Goal: Browse casually: Explore the website without a specific task or goal

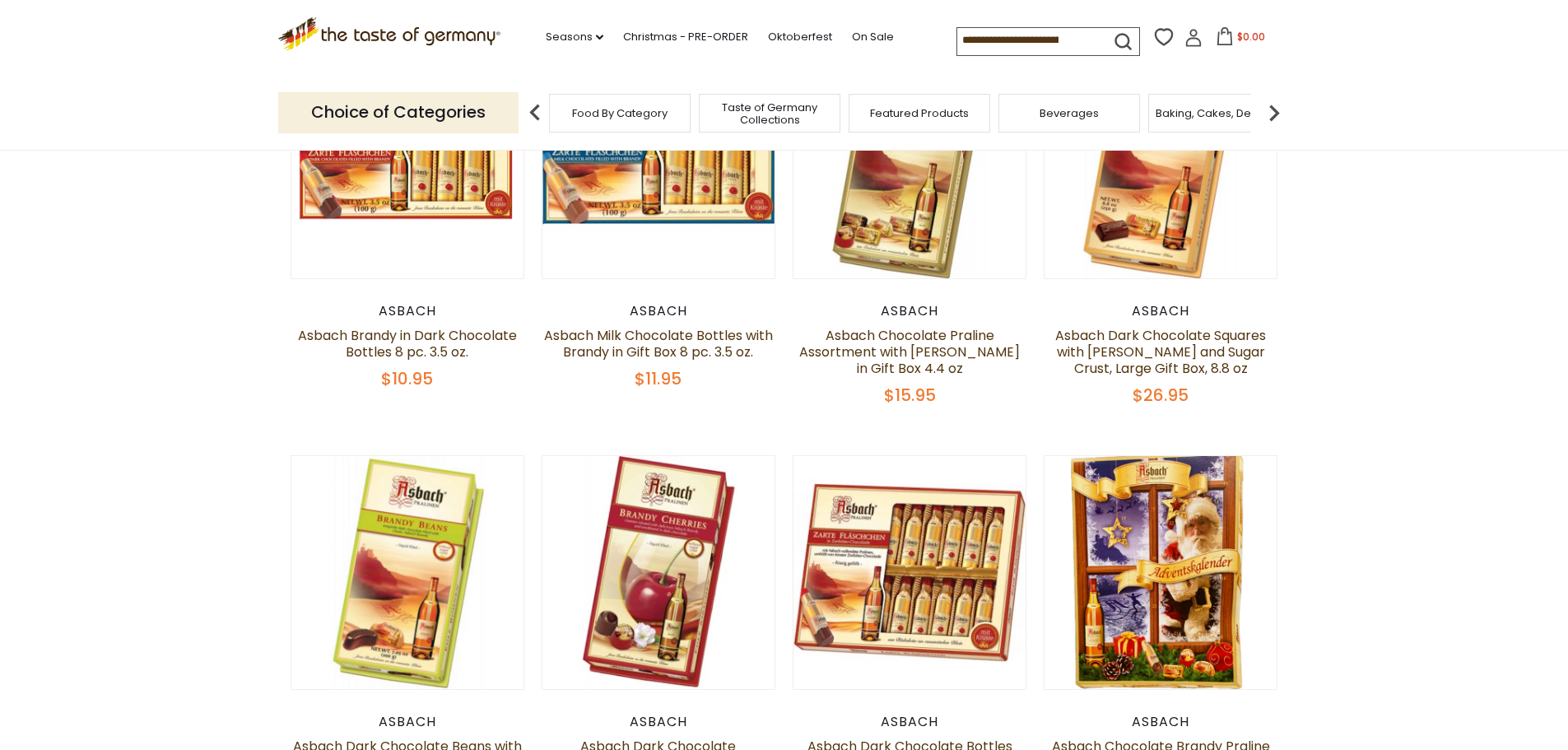
scroll to position [412, 0]
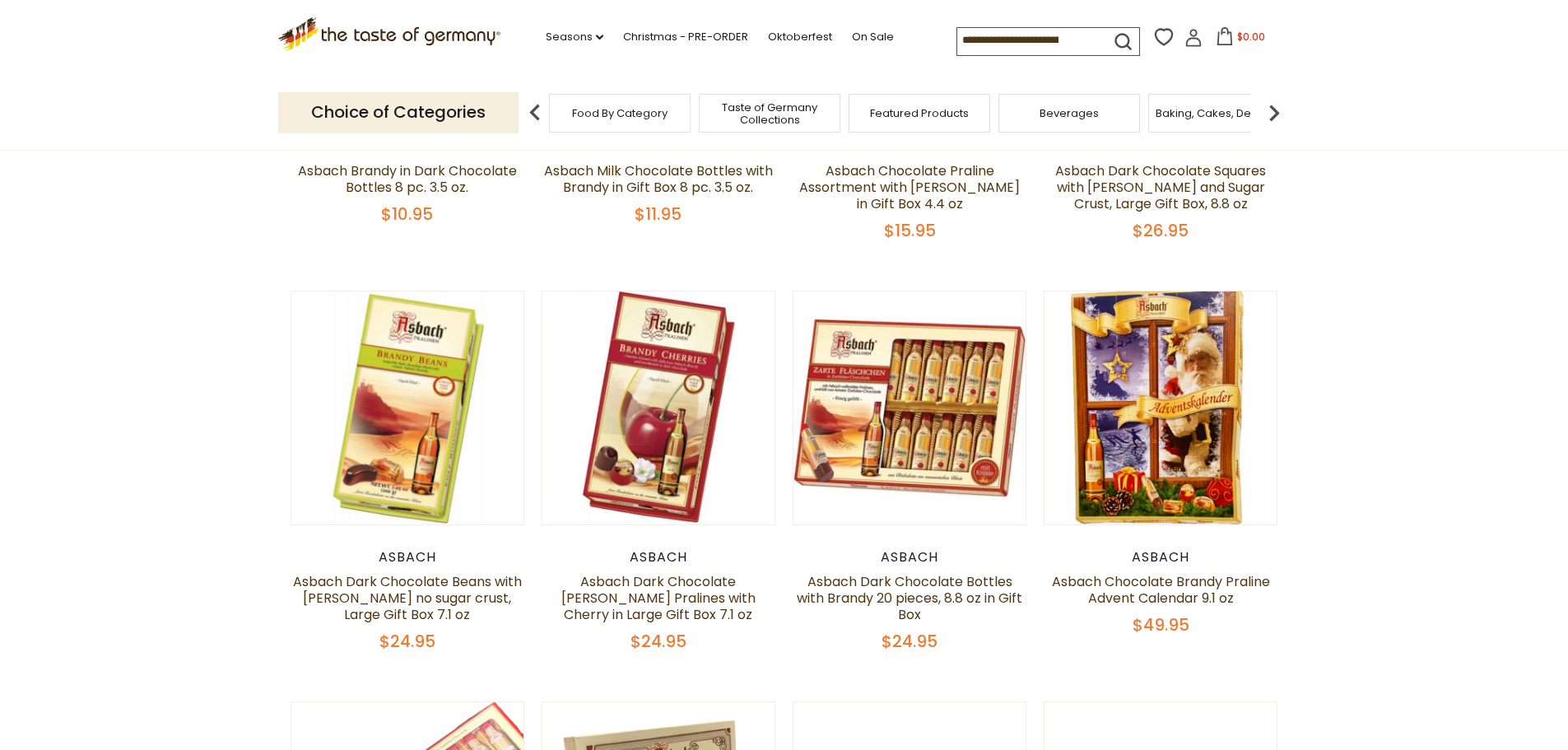
click at [926, 555] on div "Asbach" at bounding box center [910, 558] width 235 height 17
click at [898, 580] on link "Asbach Dark Chocolate Bottles with Brandy 20 pieces, 8.8 oz in Gift Box" at bounding box center [910, 598] width 226 height 52
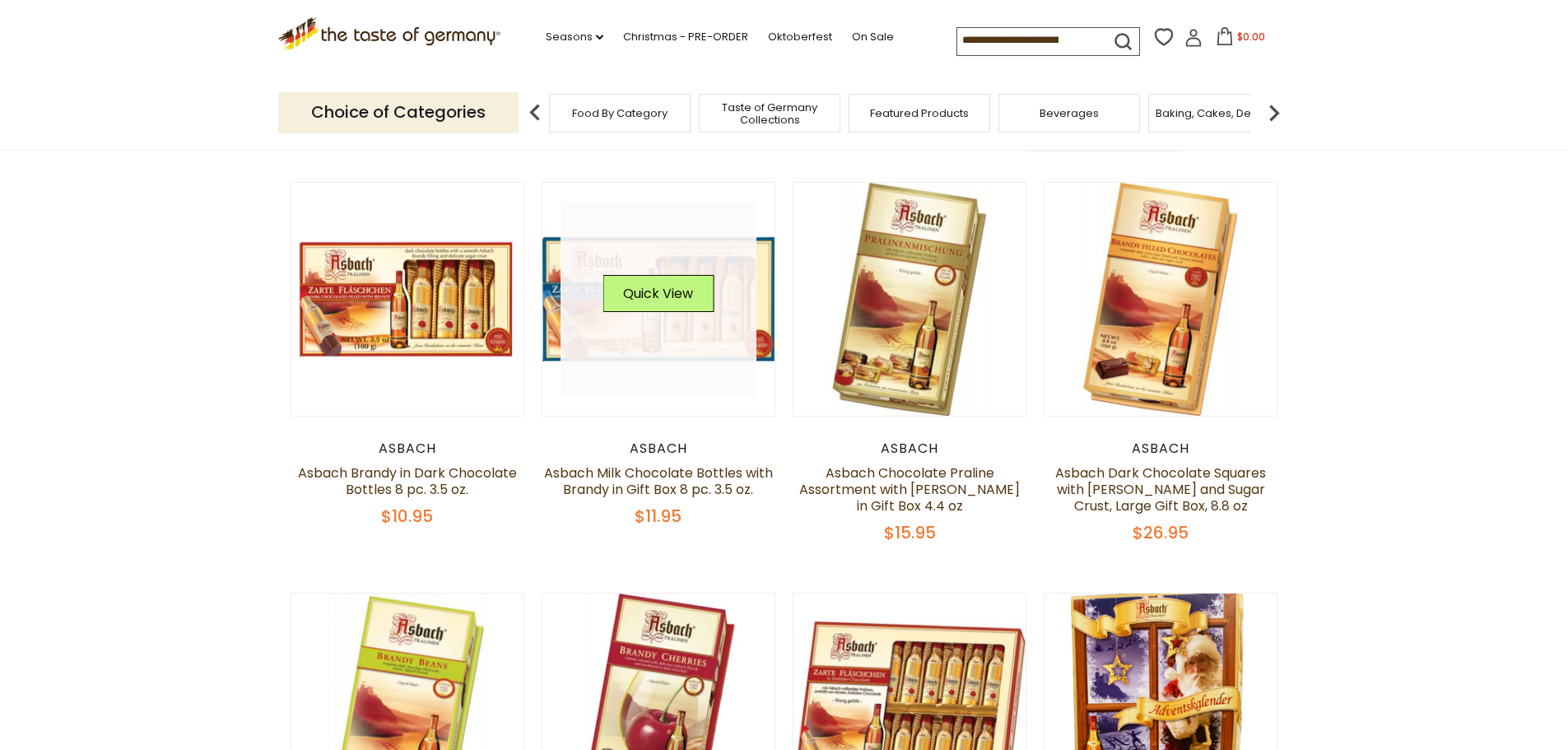
scroll to position [82, 0]
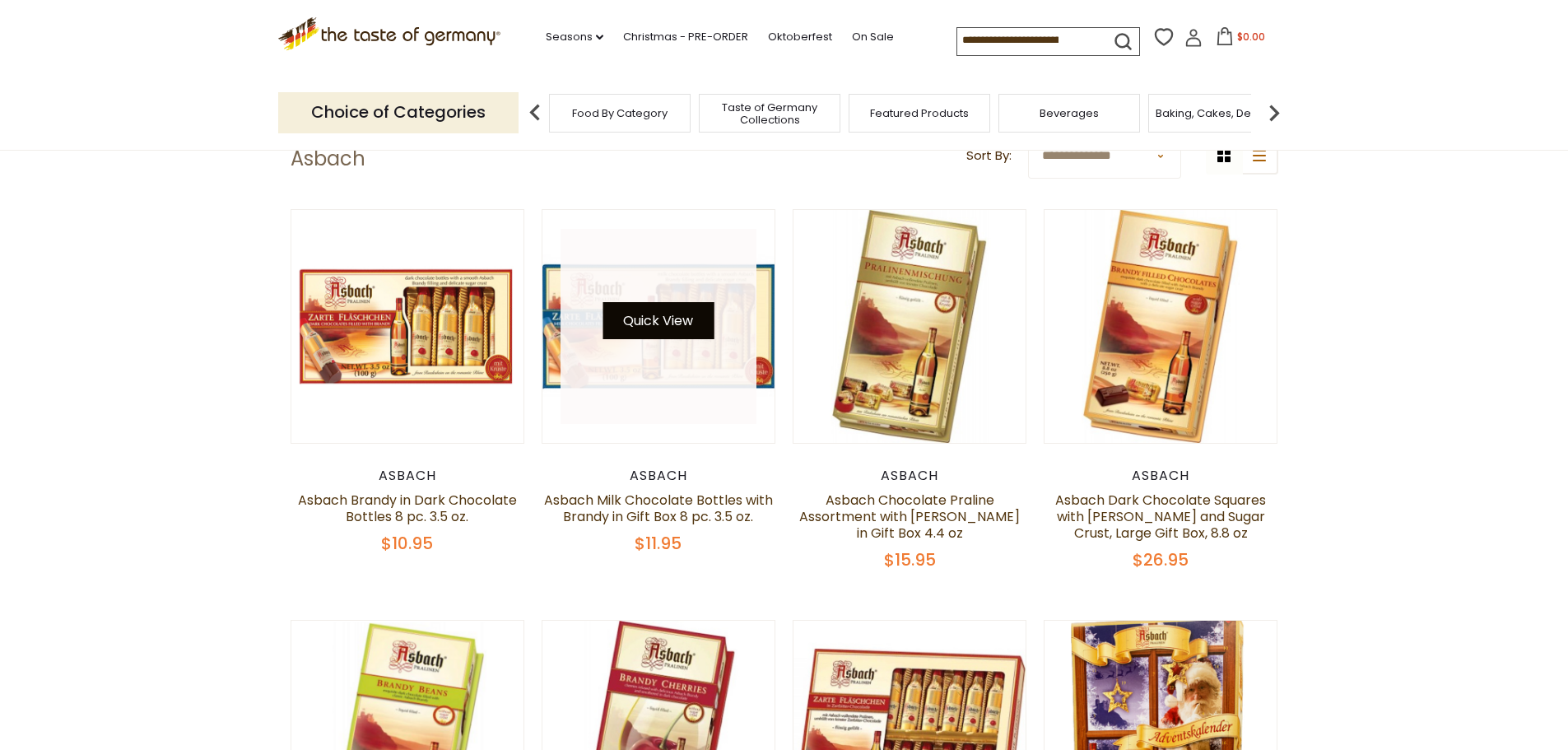
click at [684, 331] on button "Quick View" at bounding box center [657, 321] width 111 height 37
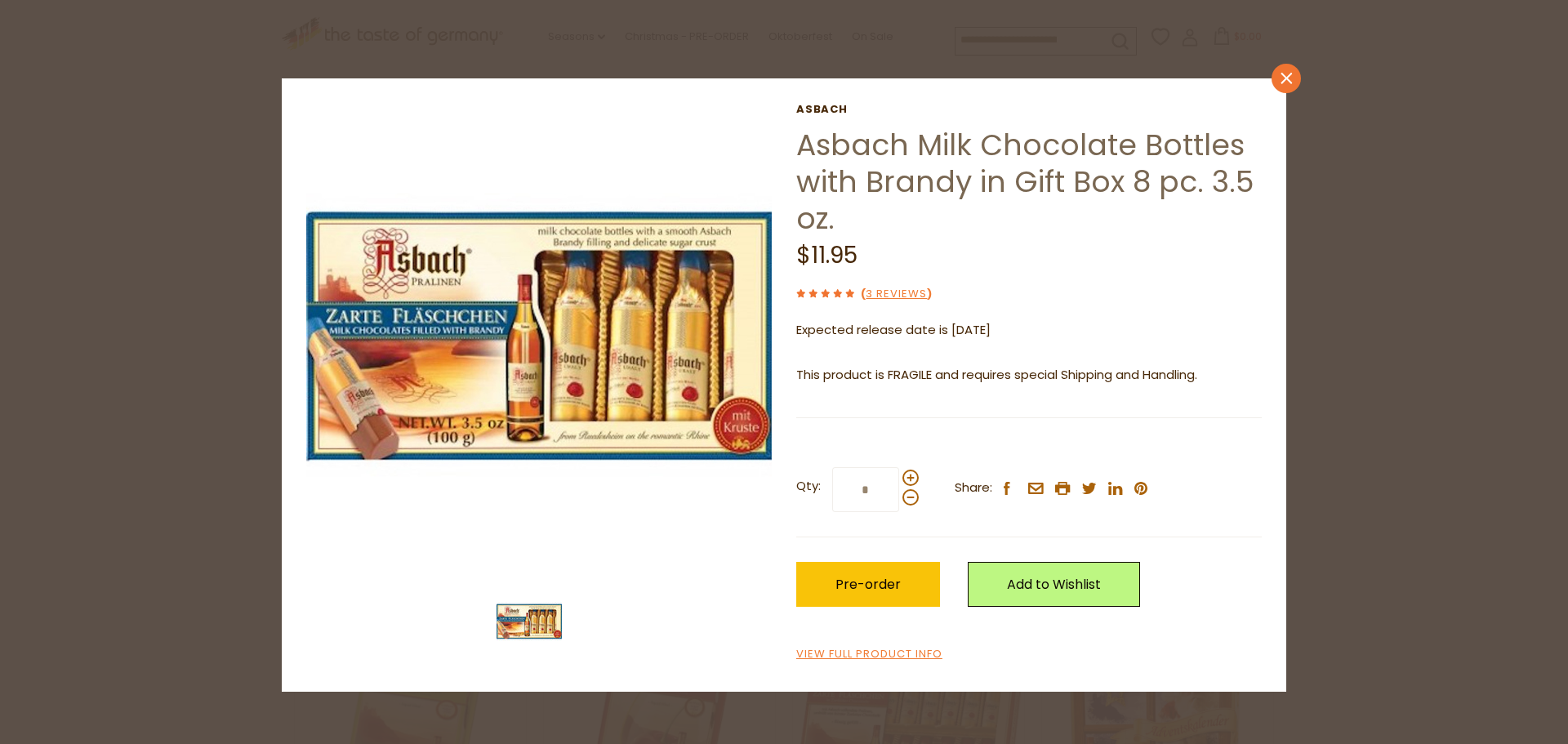
click at [1285, 80] on icon at bounding box center [1287, 79] width 12 height 12
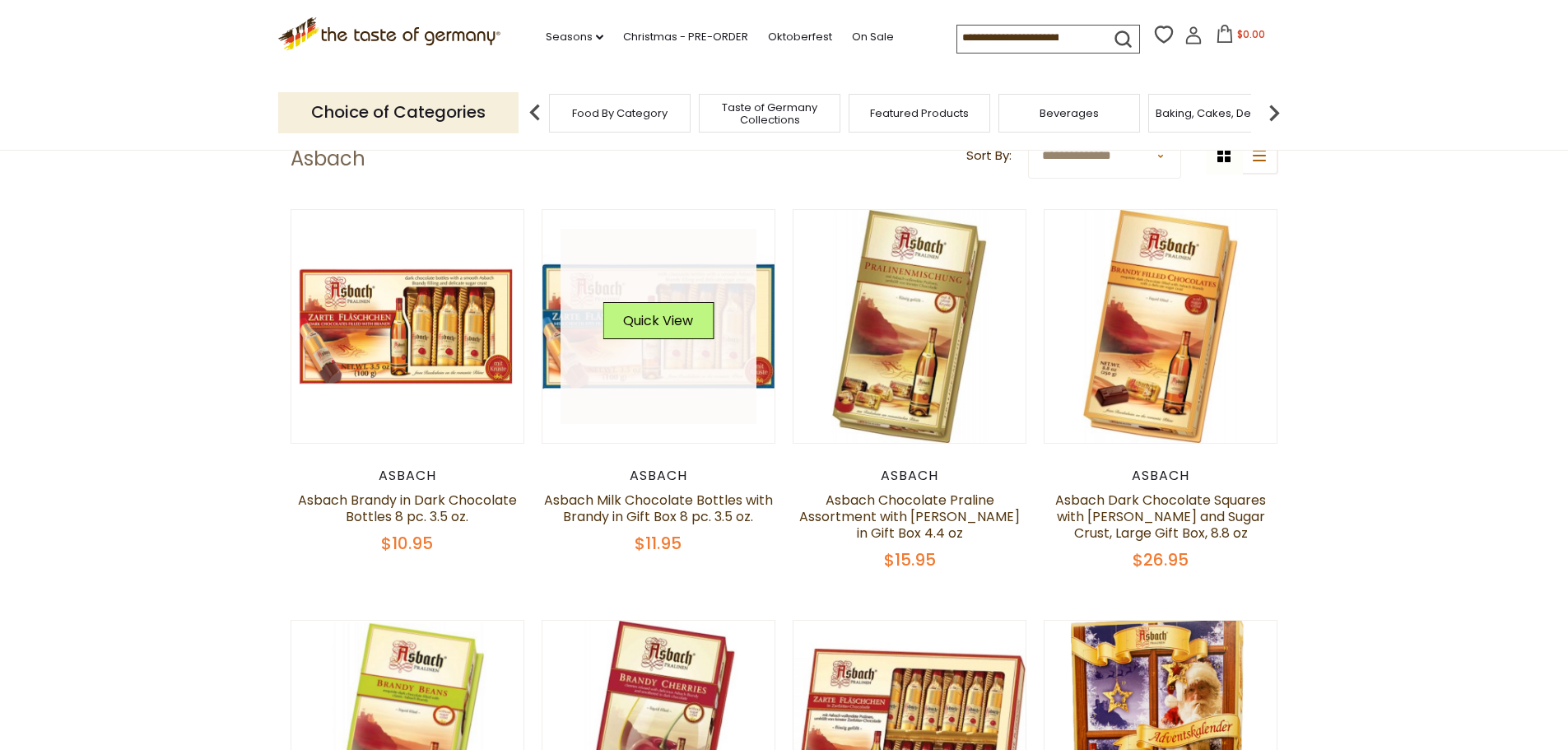
scroll to position [0, 0]
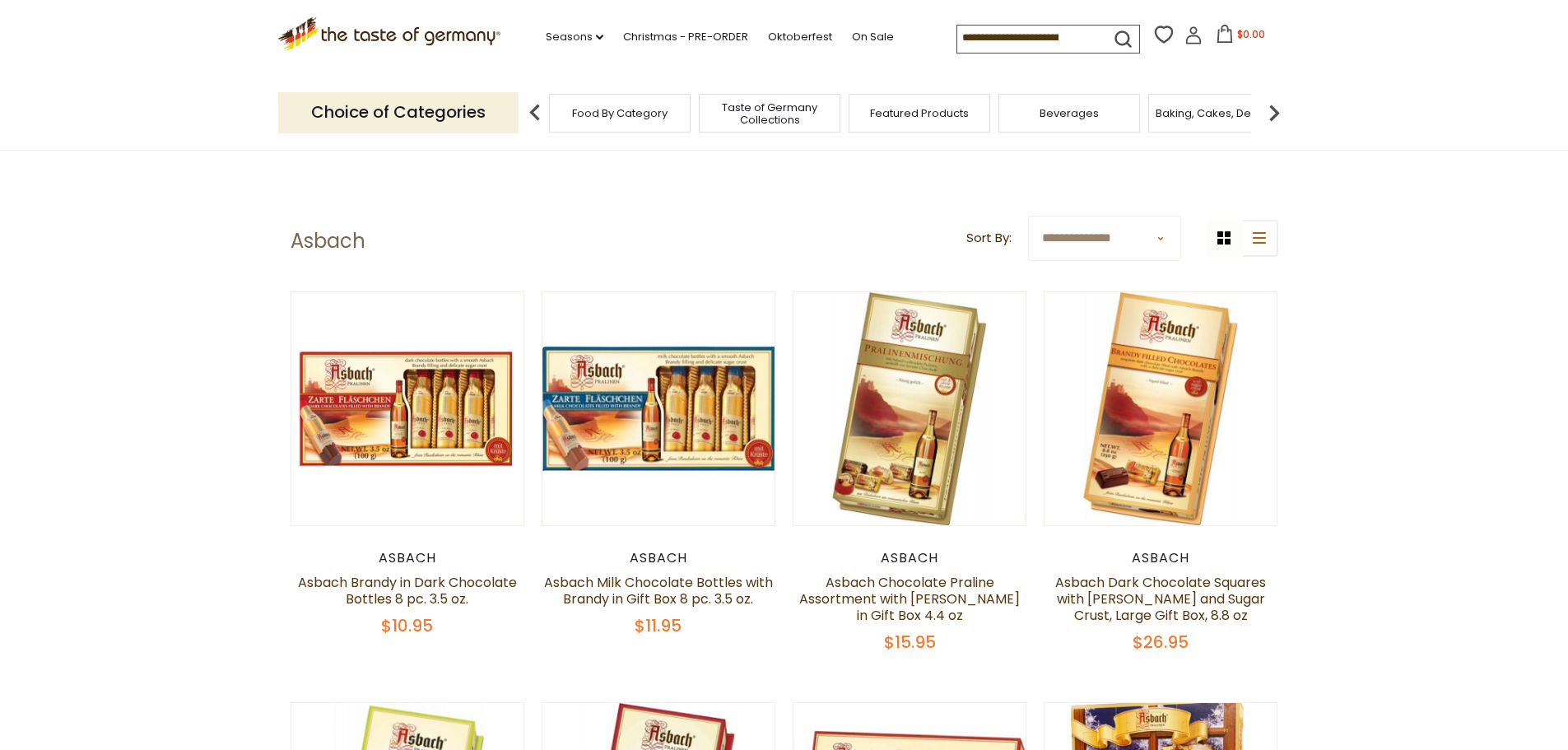
click at [440, 110] on p "Choice of Categories" at bounding box center [398, 112] width 240 height 40
click at [564, 115] on div "Food By Category" at bounding box center [620, 113] width 141 height 38
click at [595, 120] on span "Food By Category" at bounding box center [619, 113] width 95 height 13
click at [532, 105] on img at bounding box center [536, 113] width 33 height 33
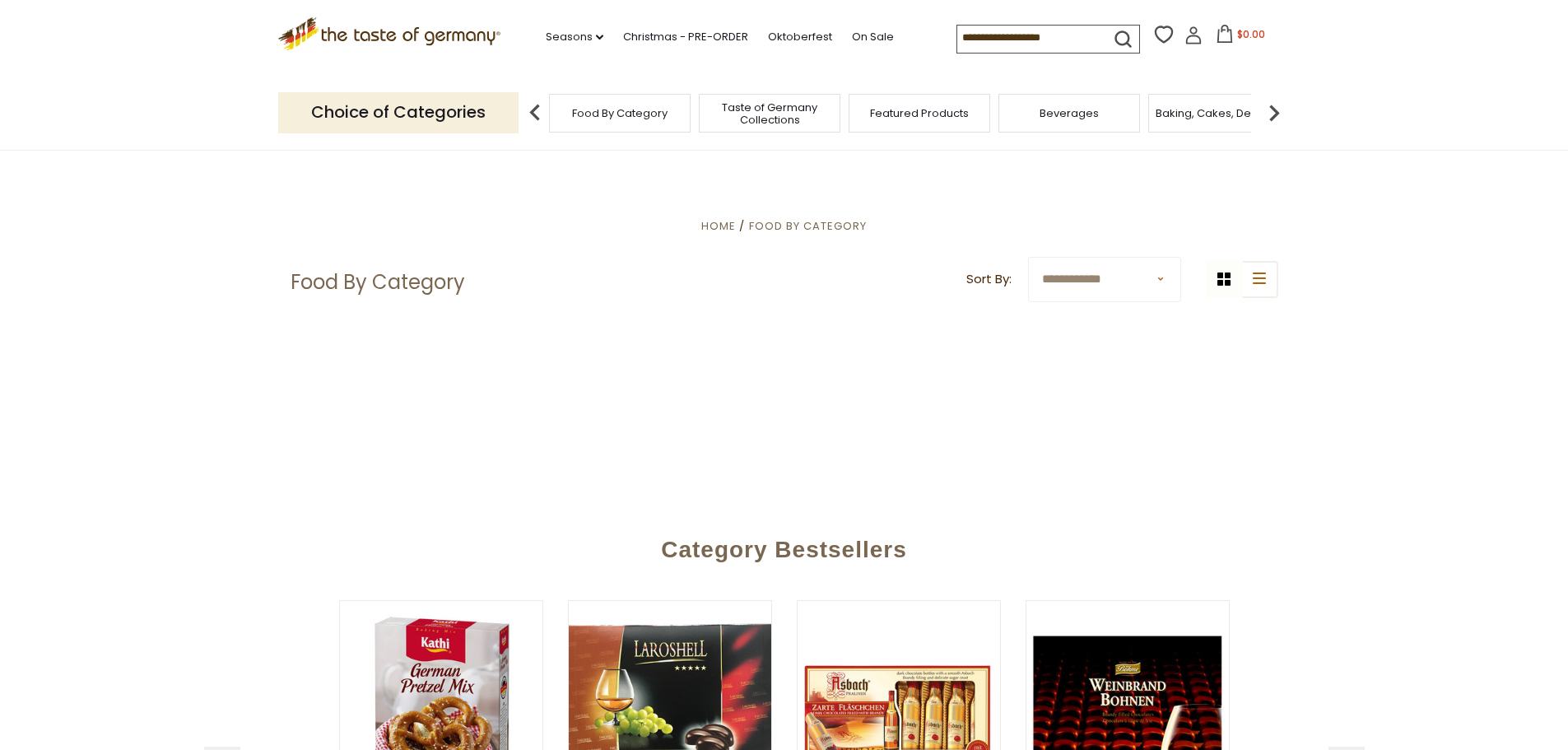
click at [455, 28] on icon ".st0{fill:#EDD300;} .st1{fill:#D33E21;}" at bounding box center [390, 34] width 223 height 33
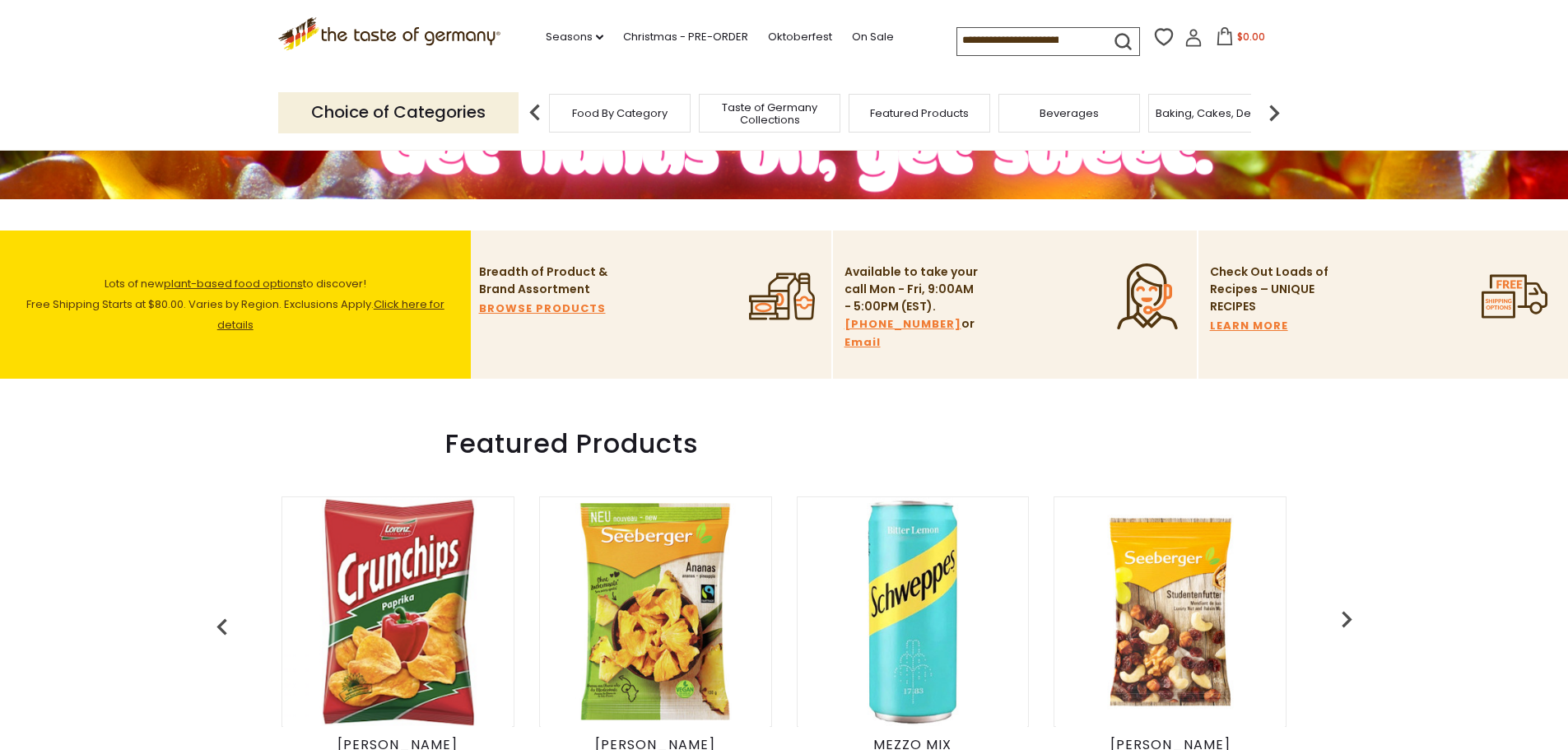
scroll to position [412, 0]
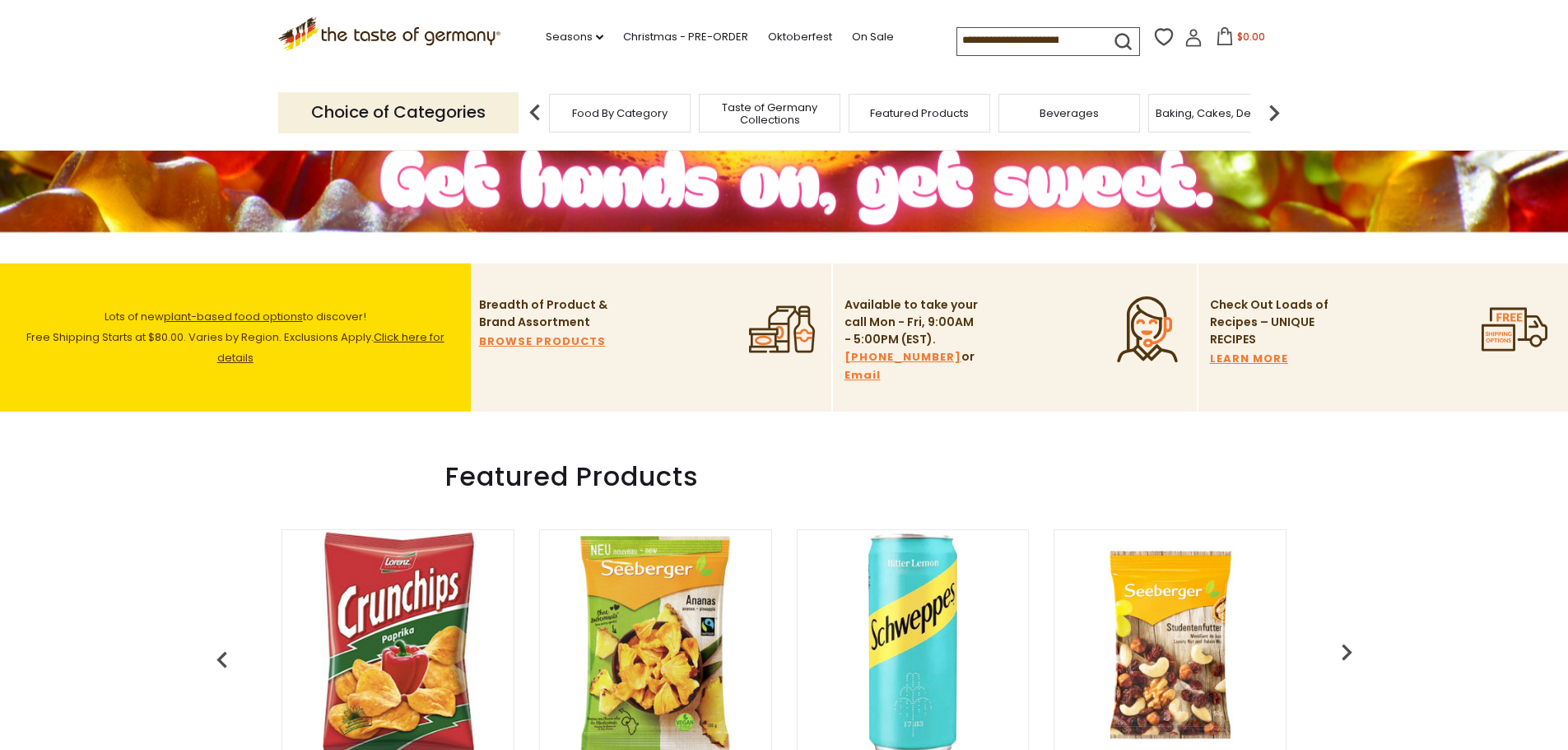
click at [1038, 119] on div "Beverages" at bounding box center [1070, 113] width 141 height 38
click at [1041, 114] on span "Beverages" at bounding box center [1070, 113] width 59 height 13
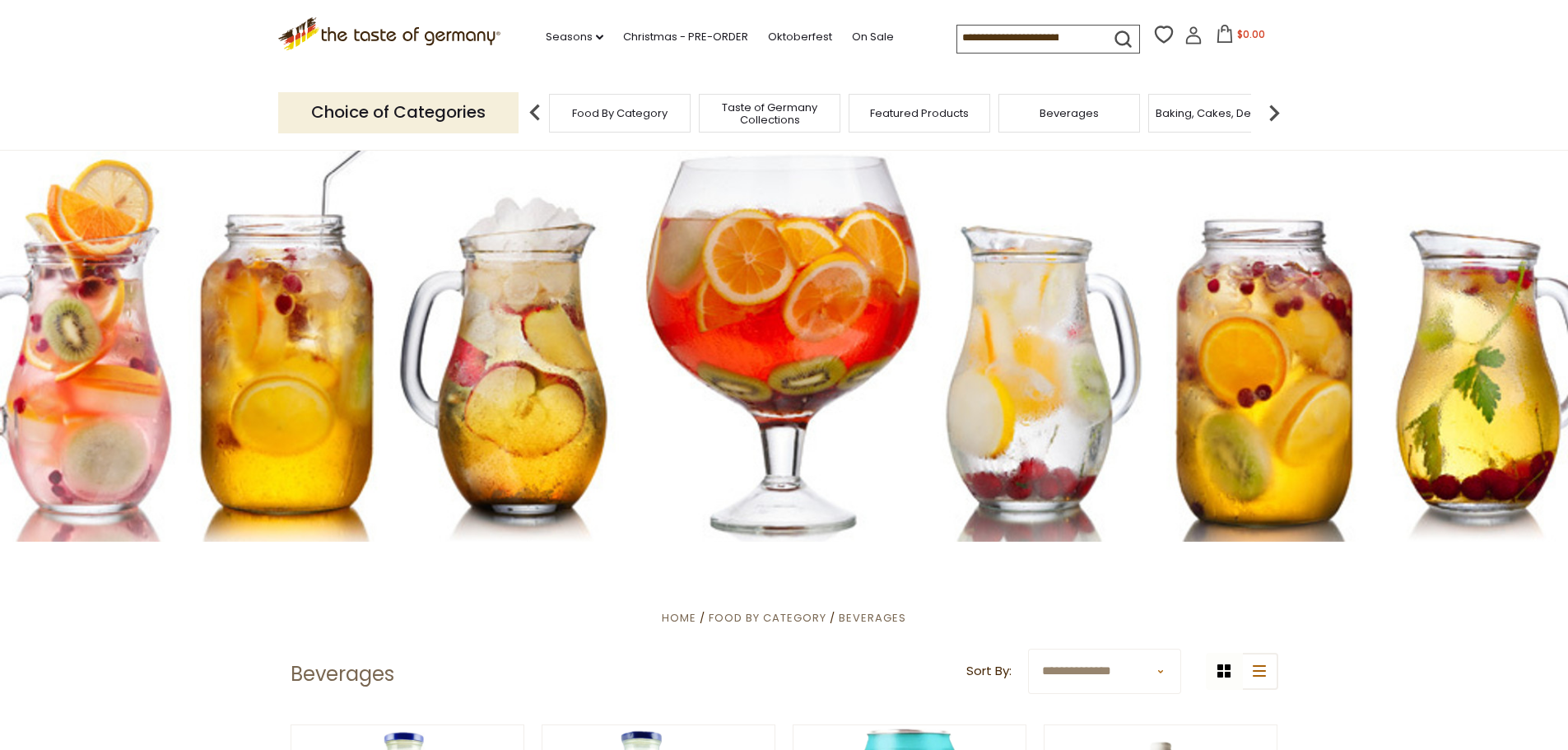
click at [1275, 119] on img at bounding box center [1275, 113] width 33 height 33
click at [1164, 115] on span "Breads" at bounding box center [1151, 113] width 38 height 13
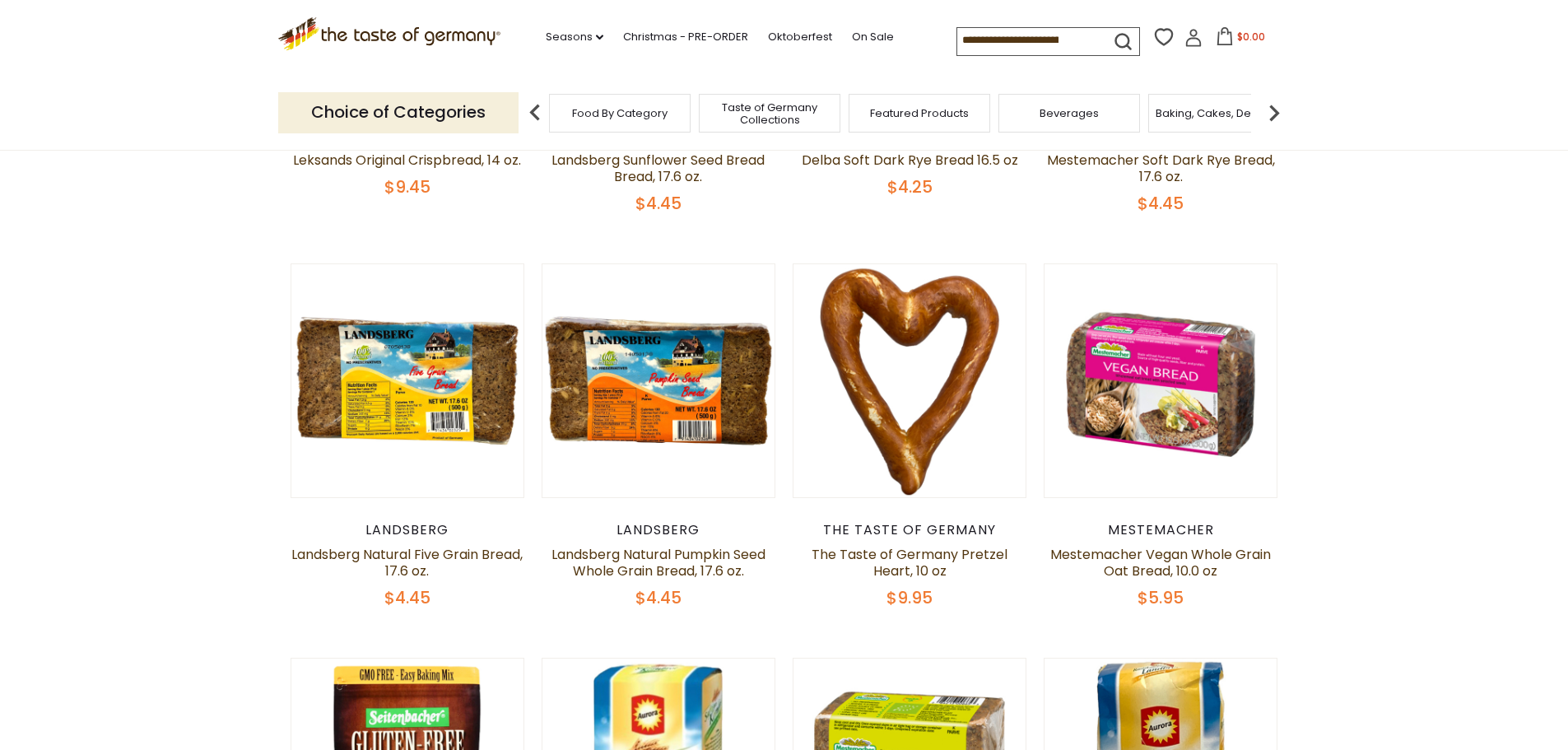
scroll to position [576, 0]
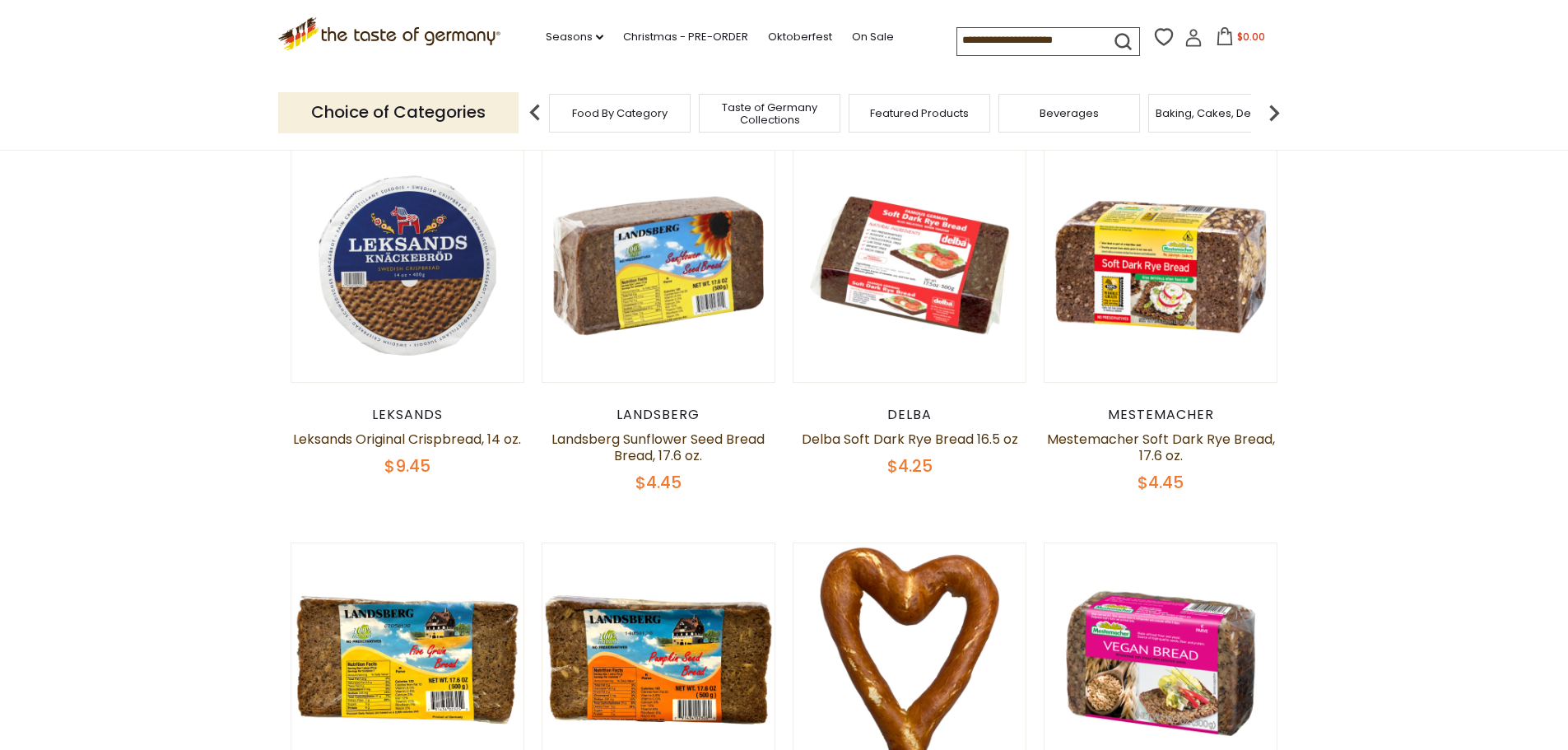
click at [1281, 114] on img at bounding box center [1275, 113] width 33 height 33
click at [1276, 109] on img at bounding box center [1275, 113] width 33 height 33
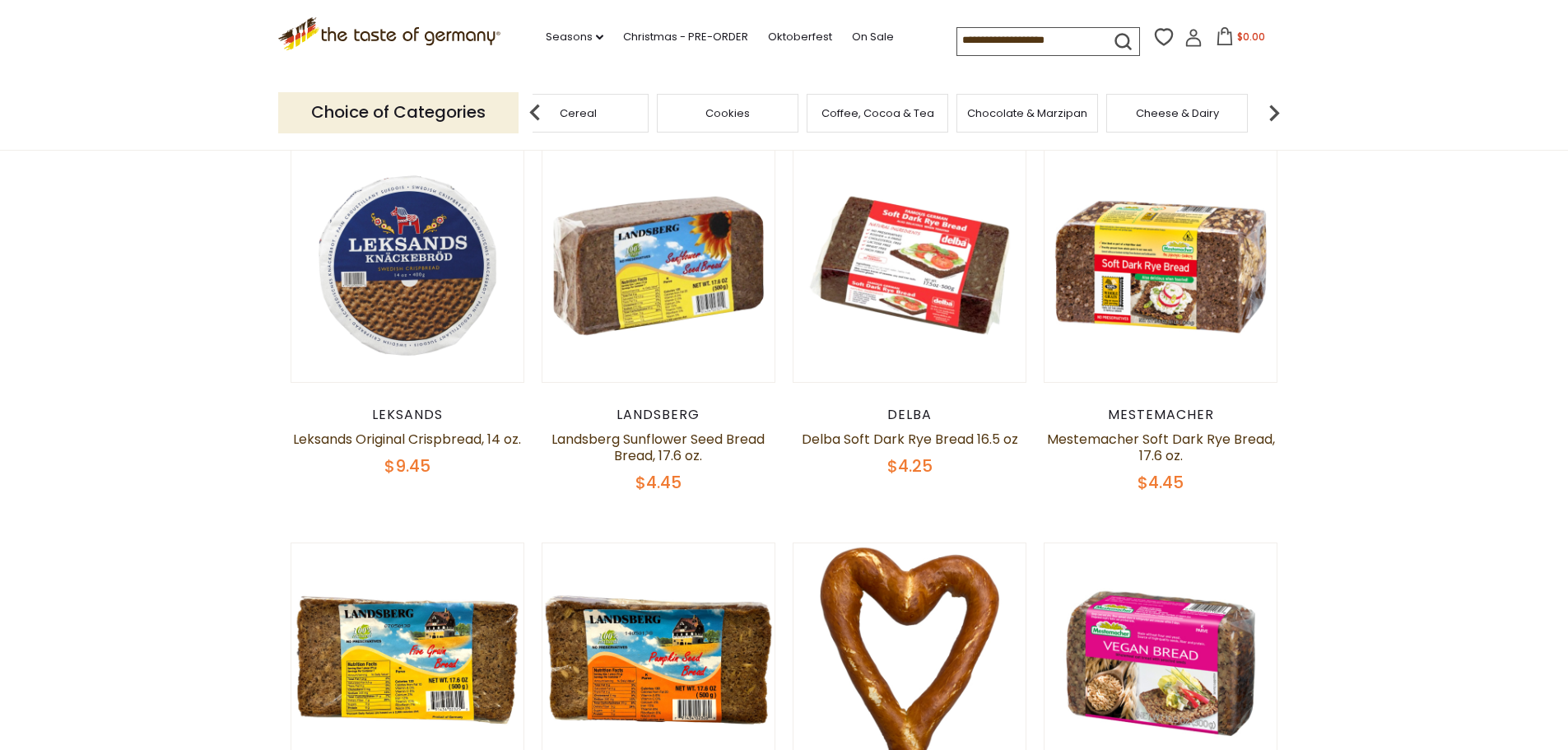
click at [1276, 109] on img at bounding box center [1275, 113] width 33 height 33
click at [1277, 109] on img at bounding box center [1275, 113] width 33 height 33
click at [1277, 105] on img at bounding box center [1275, 113] width 33 height 33
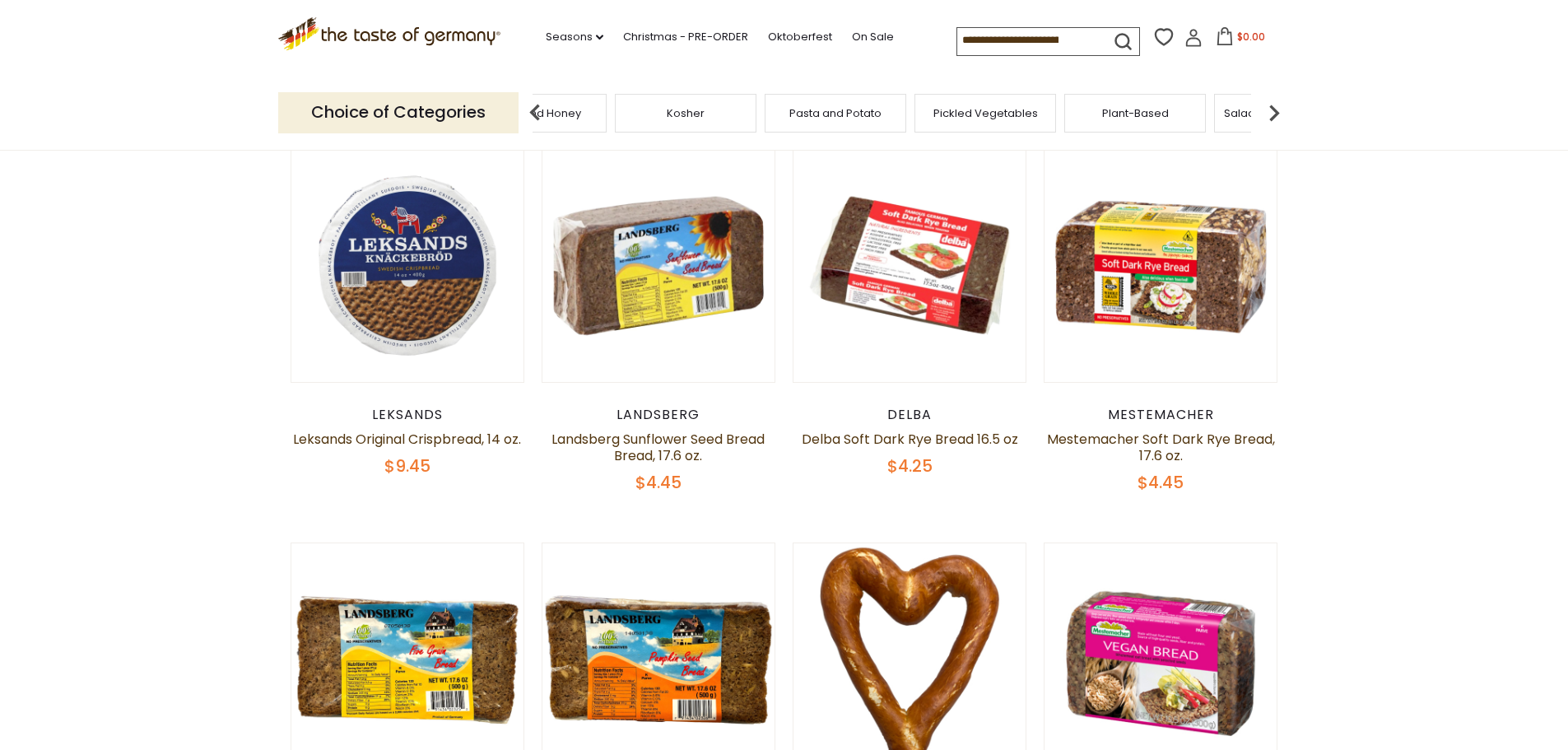
click at [1277, 105] on img at bounding box center [1275, 113] width 33 height 33
click at [946, 108] on span "Sausages" at bounding box center [929, 113] width 54 height 13
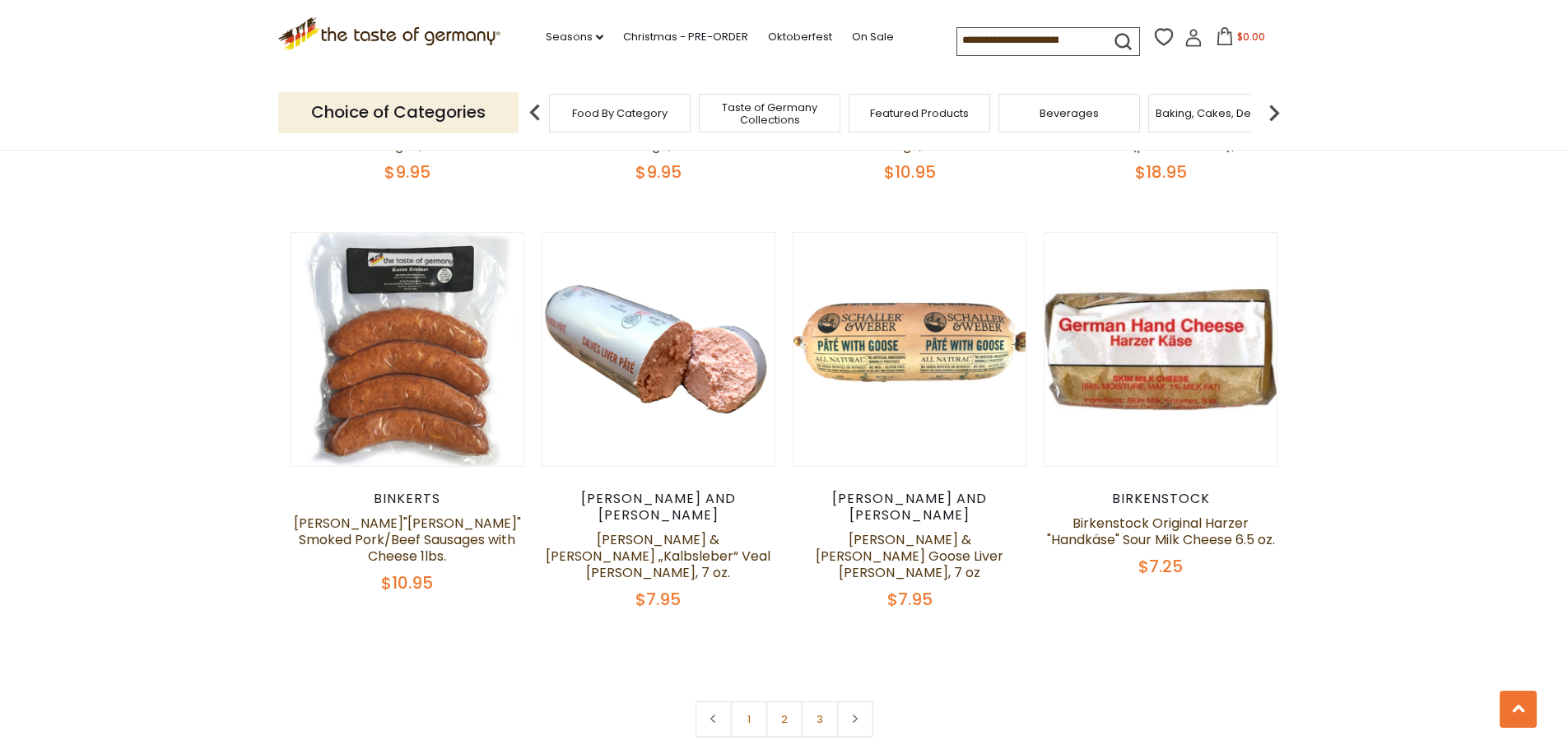
scroll to position [3953, 0]
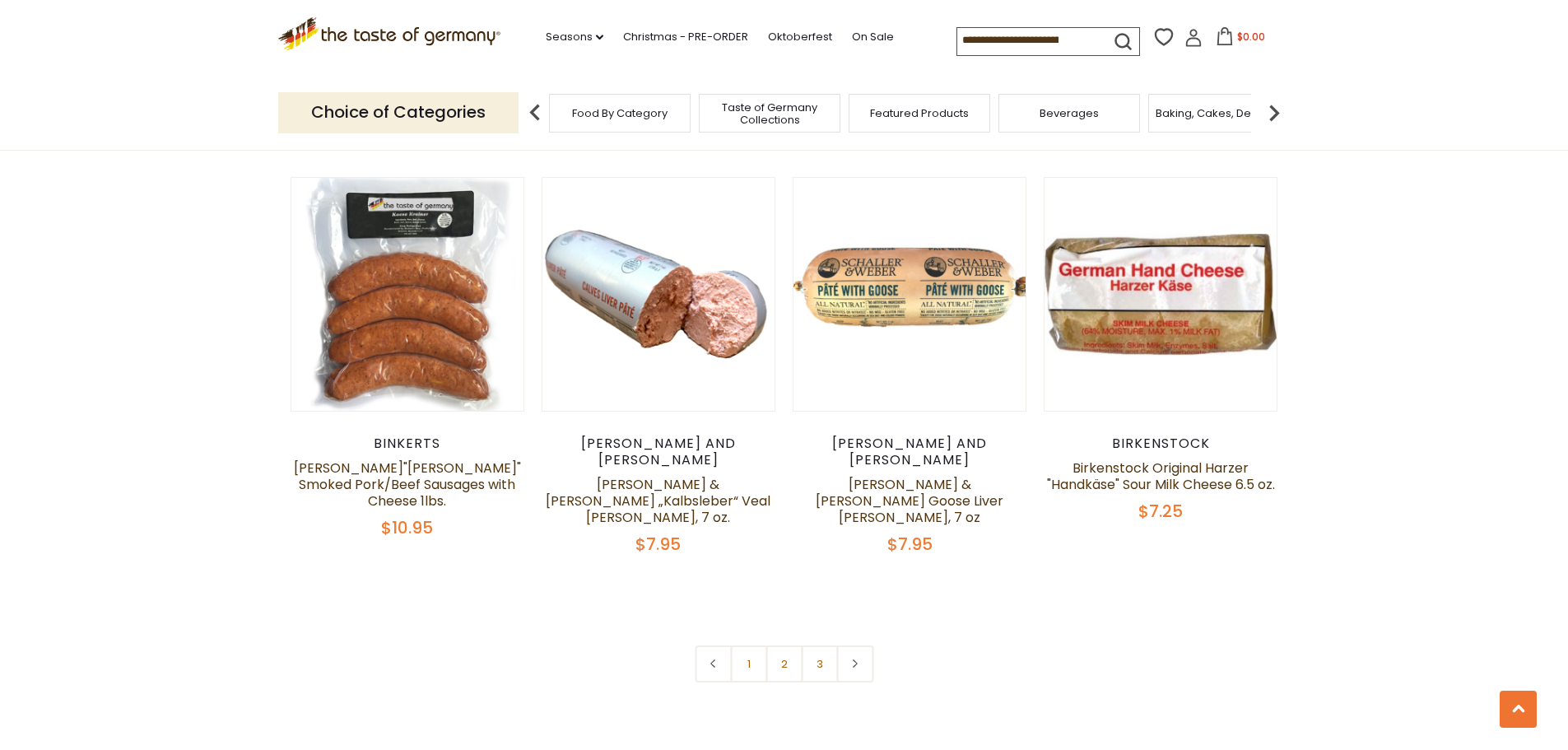
click at [862, 646] on link at bounding box center [855, 665] width 37 height 37
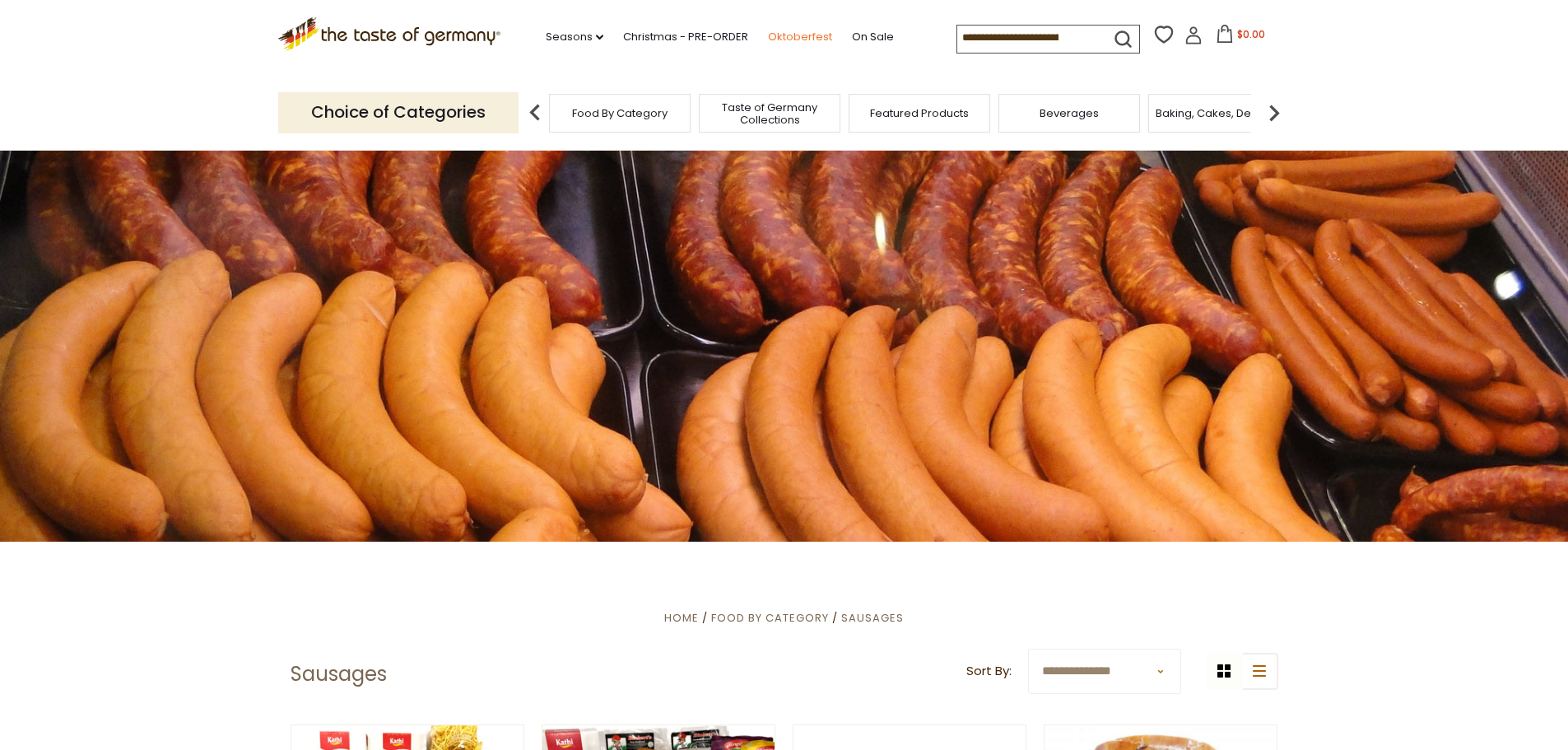
click at [804, 34] on link "Oktoberfest" at bounding box center [800, 37] width 64 height 18
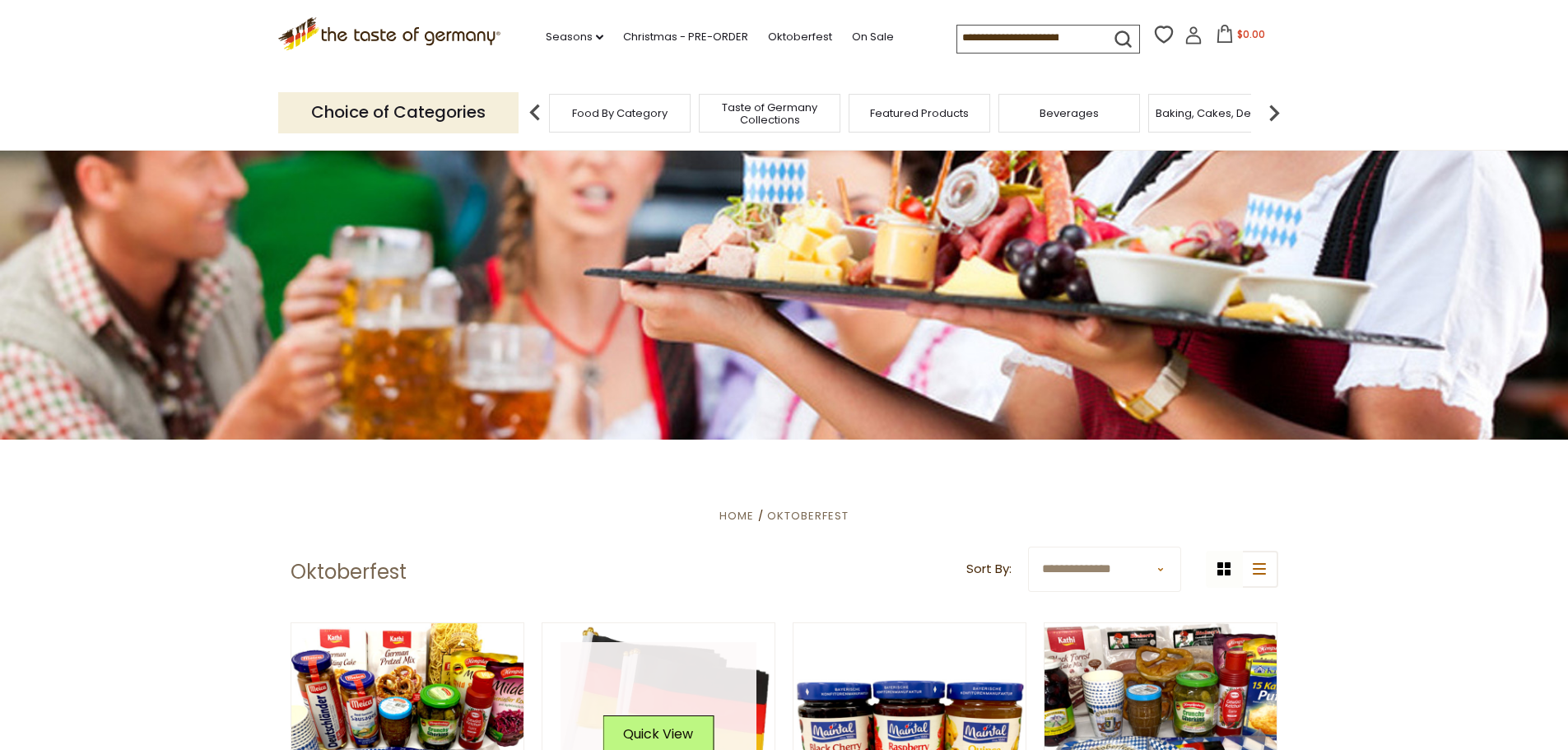
scroll to position [492, 0]
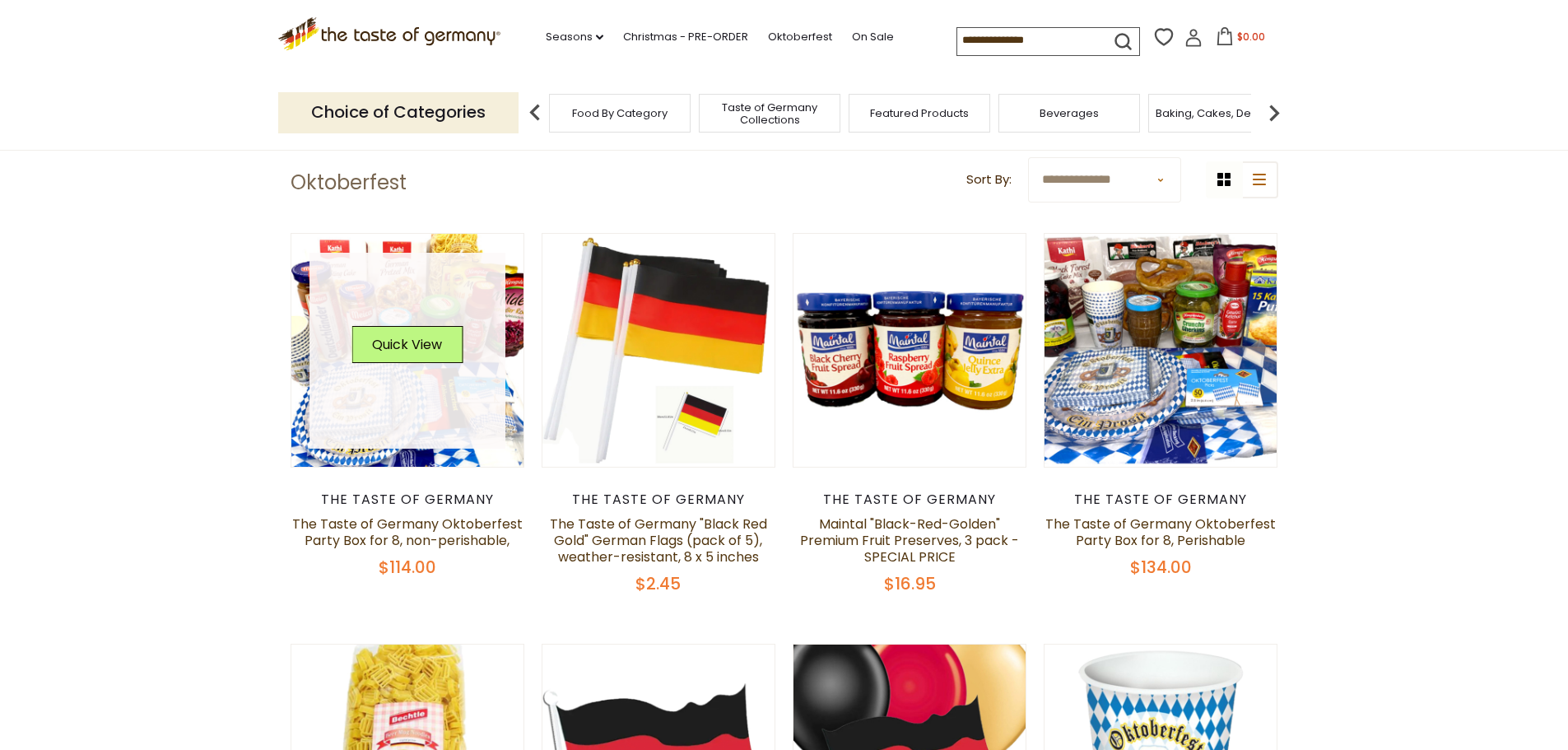
click at [452, 371] on div "Quick View" at bounding box center [407, 351] width 196 height 196
click at [420, 344] on button "Quick View" at bounding box center [406, 345] width 111 height 37
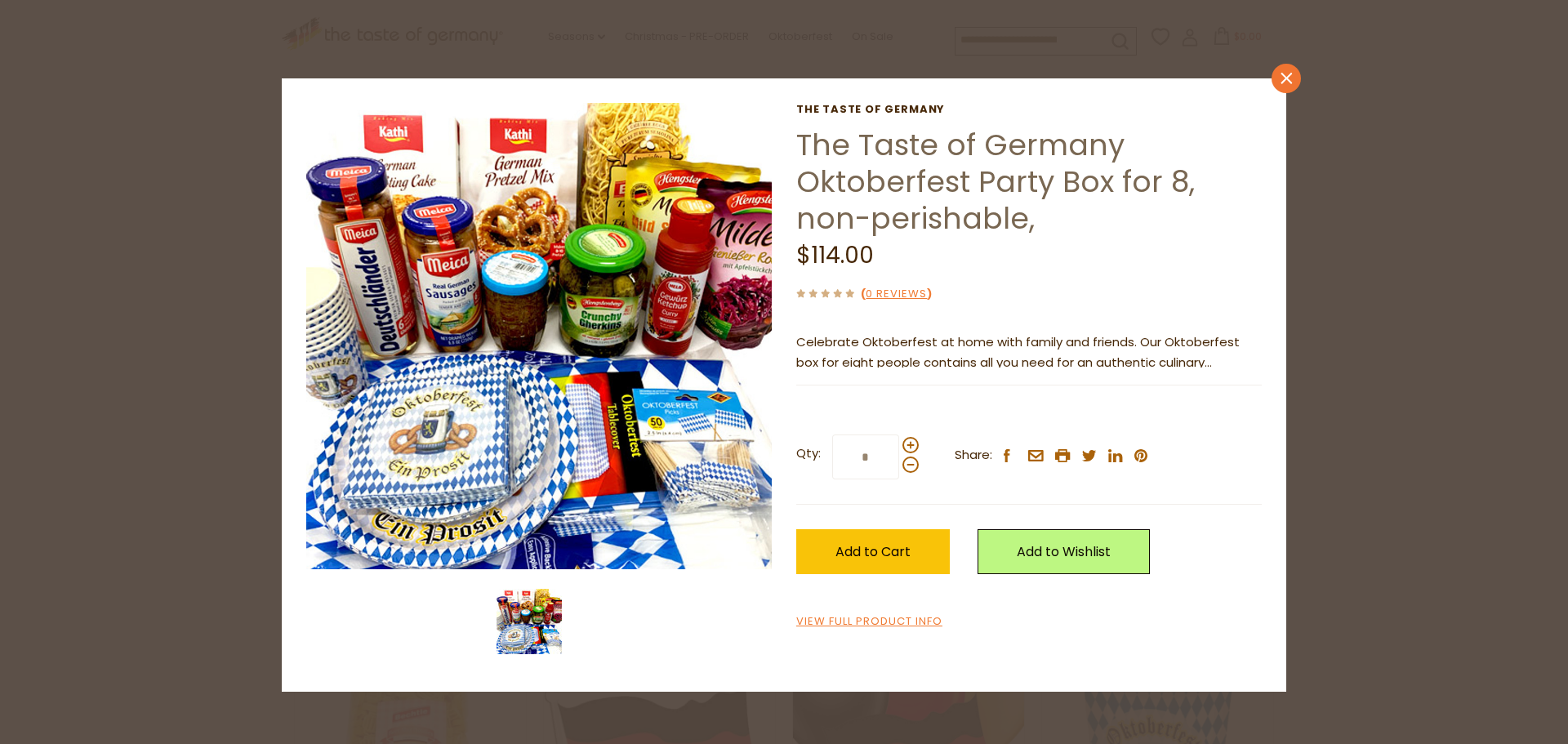
click at [1282, 80] on icon "close" at bounding box center [1287, 79] width 13 height 13
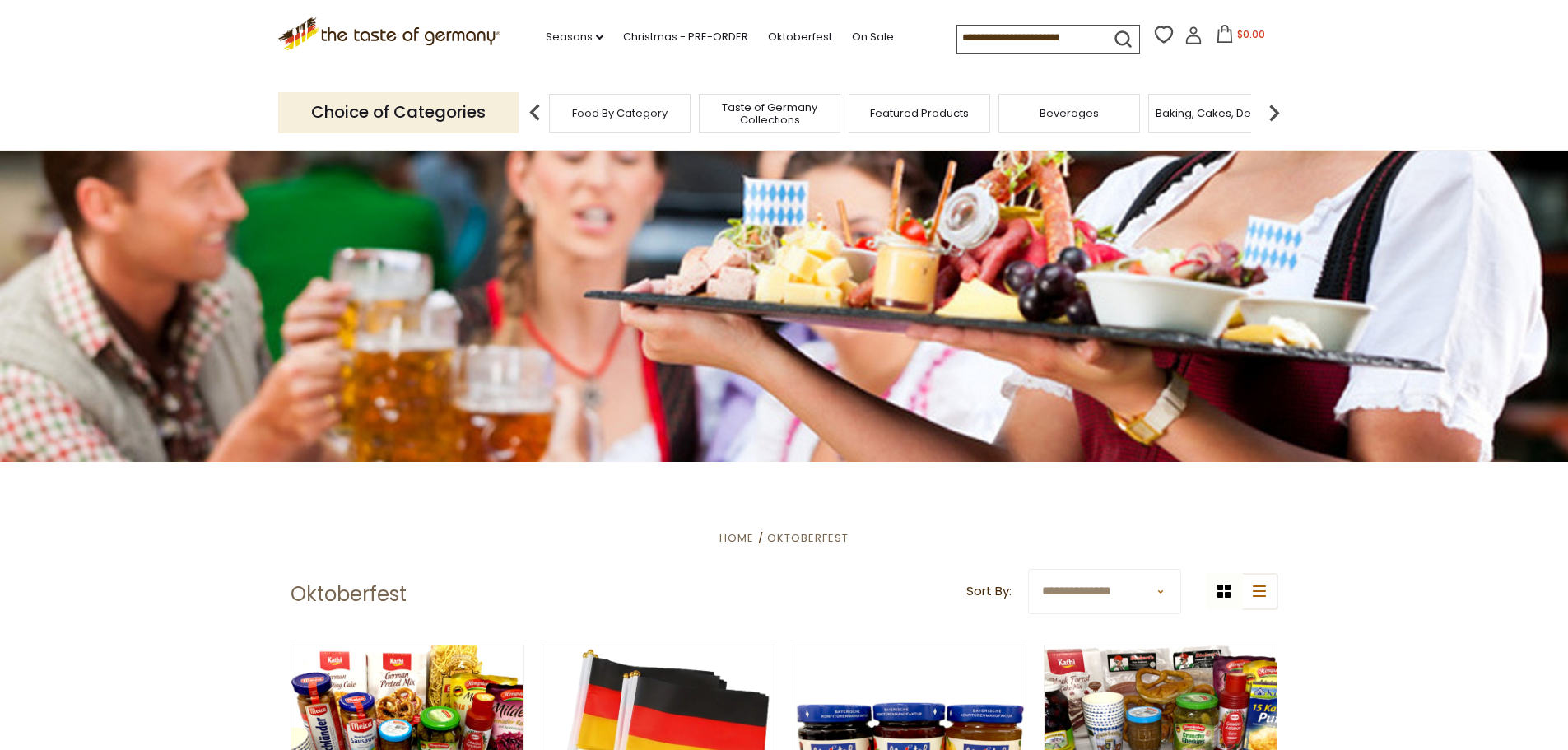
scroll to position [0, 0]
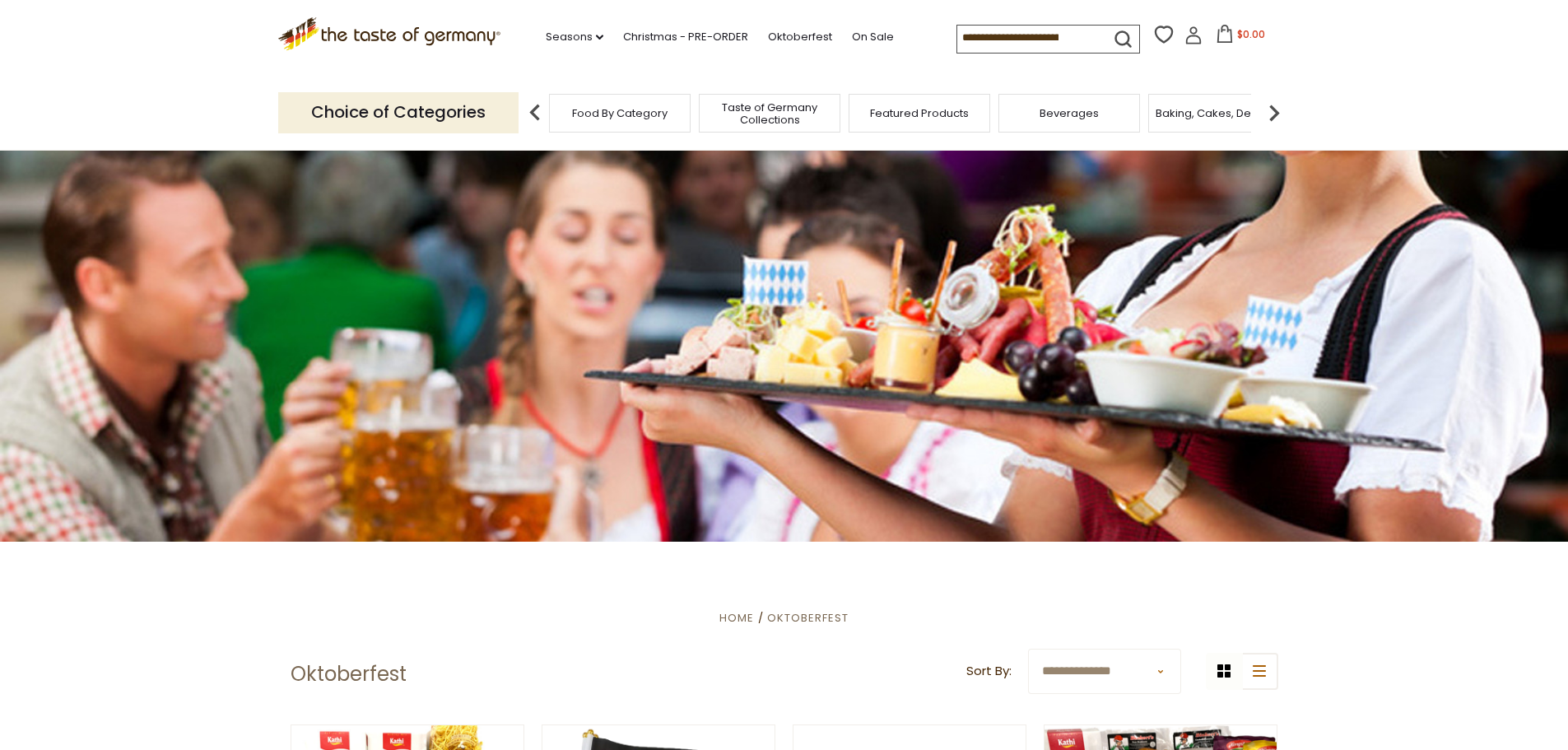
click at [1077, 110] on span "Beverages" at bounding box center [1070, 113] width 59 height 13
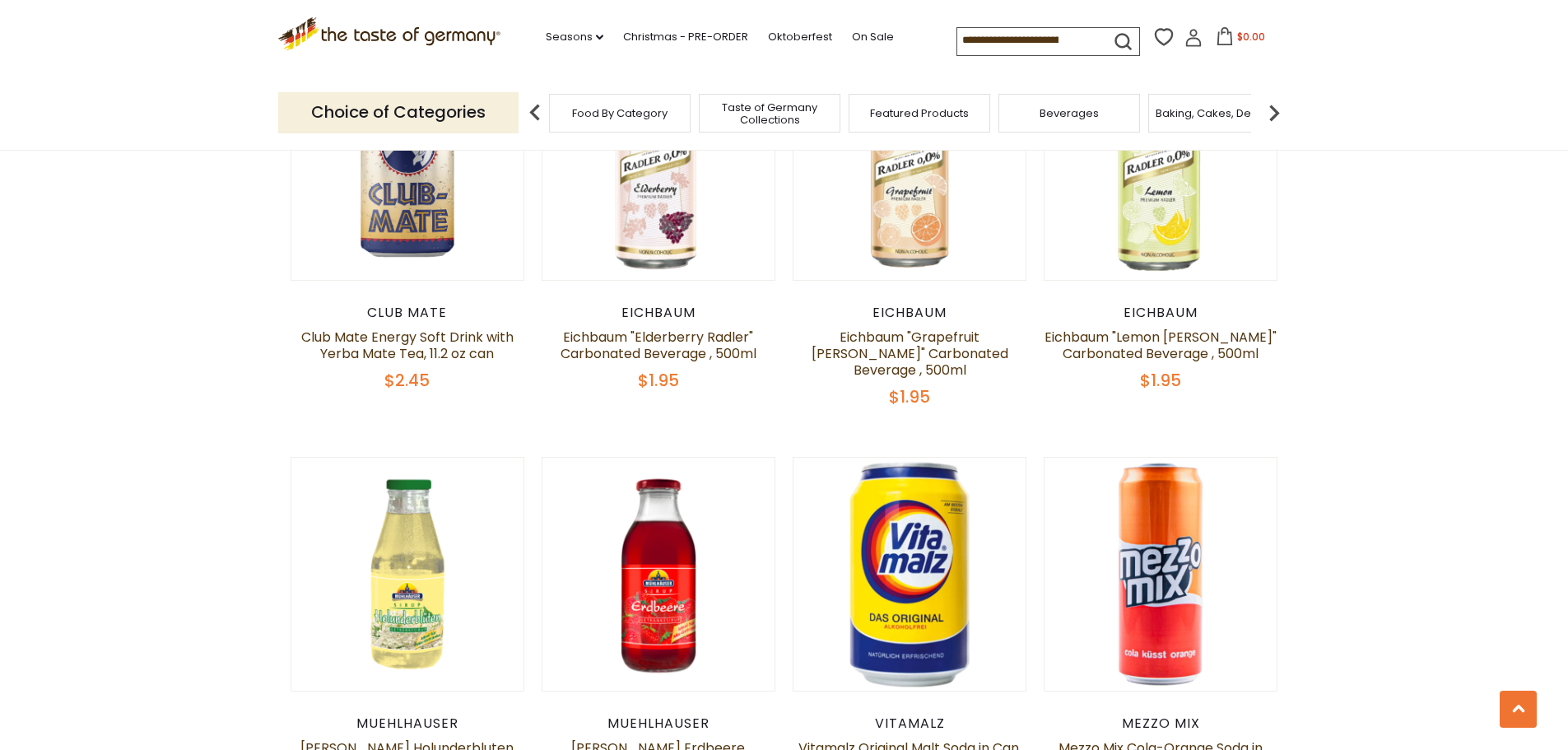
scroll to position [1071, 0]
